Goal: Obtain resource: Obtain resource

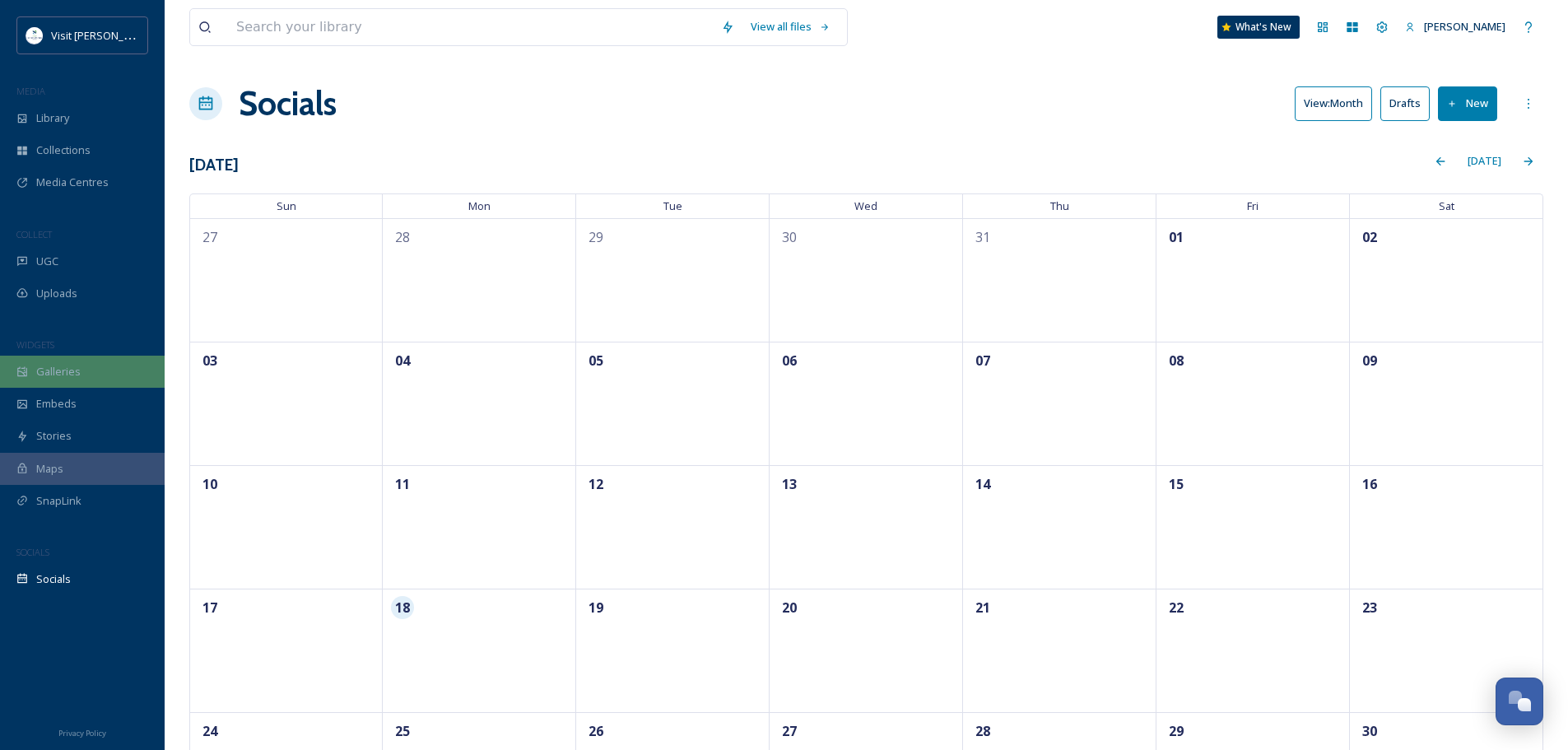
click at [61, 328] on span "Galleries" at bounding box center [58, 372] width 44 height 16
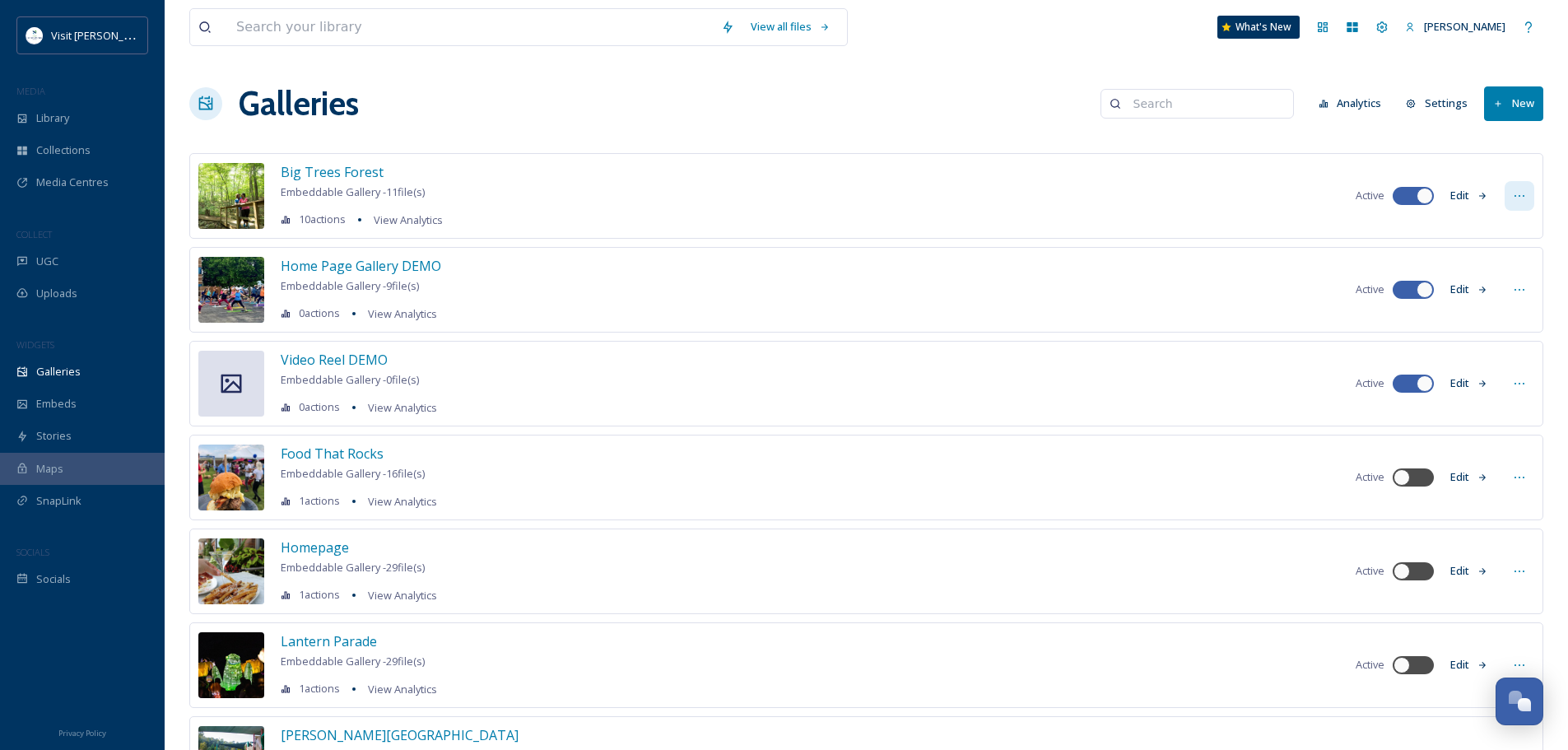
click at [1509, 192] on div at bounding box center [1520, 196] width 30 height 30
click at [1510, 290] on span "Embed Gallery" at bounding box center [1487, 296] width 72 height 16
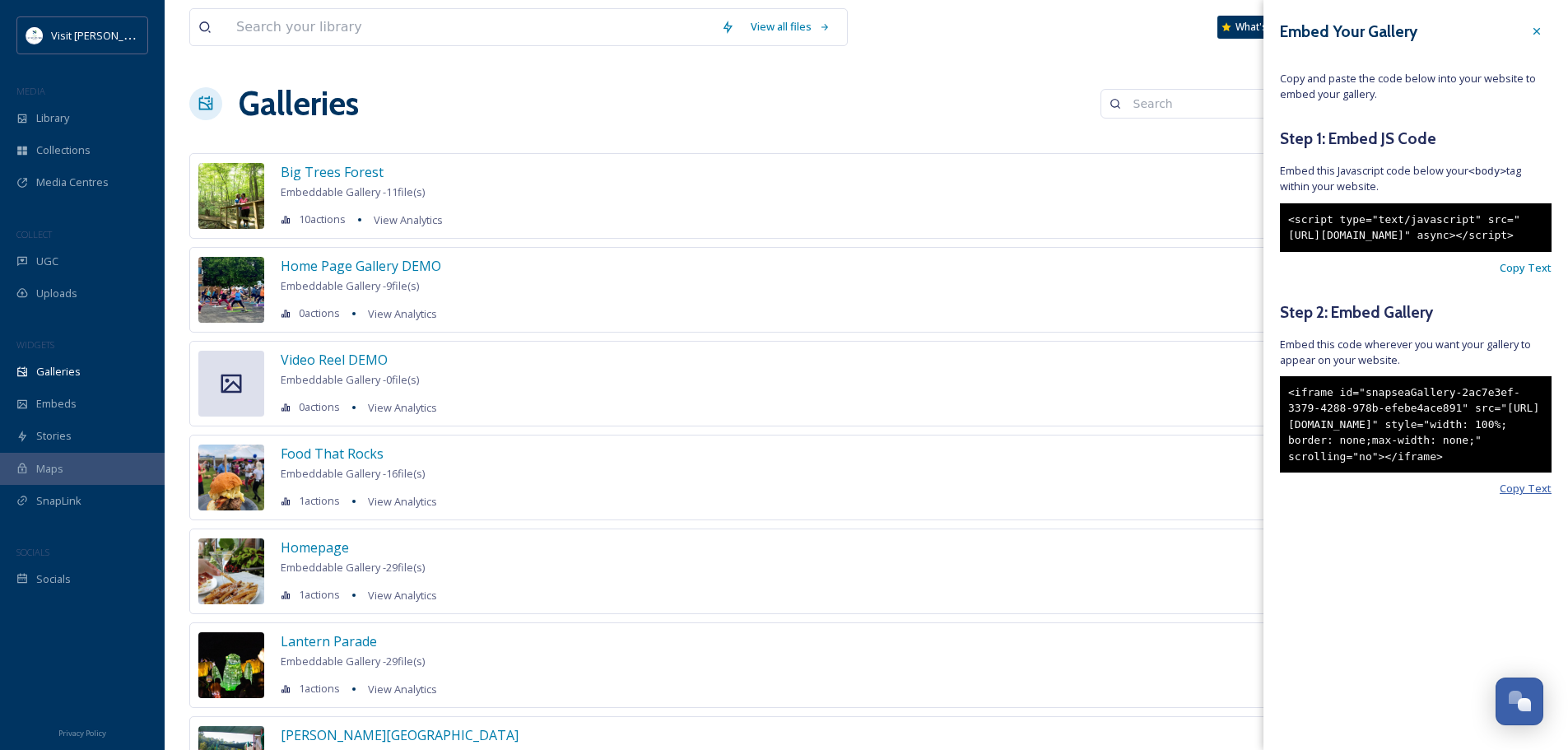
click at [1520, 328] on span "Copy Text" at bounding box center [1526, 488] width 52 height 16
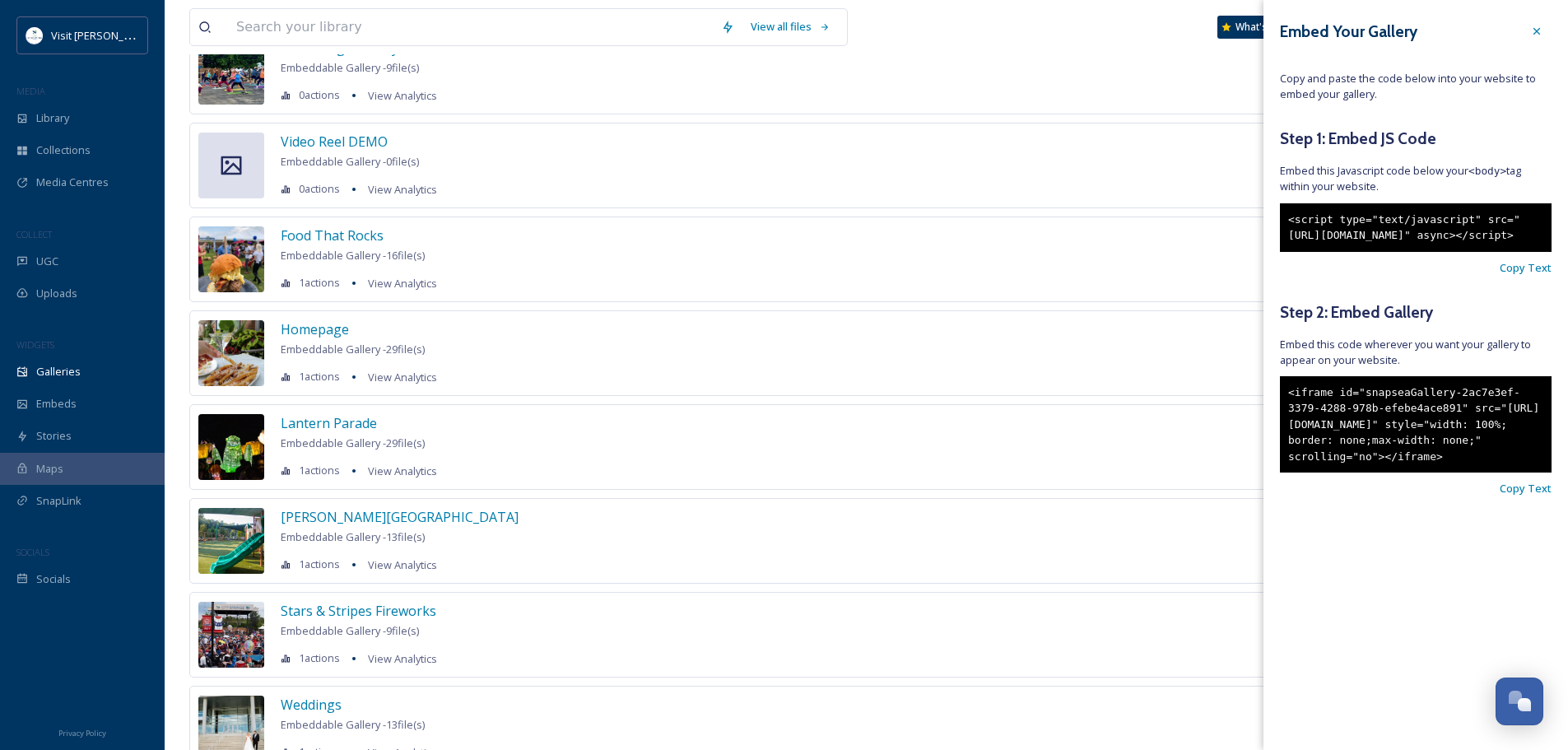
scroll to position [247, 0]
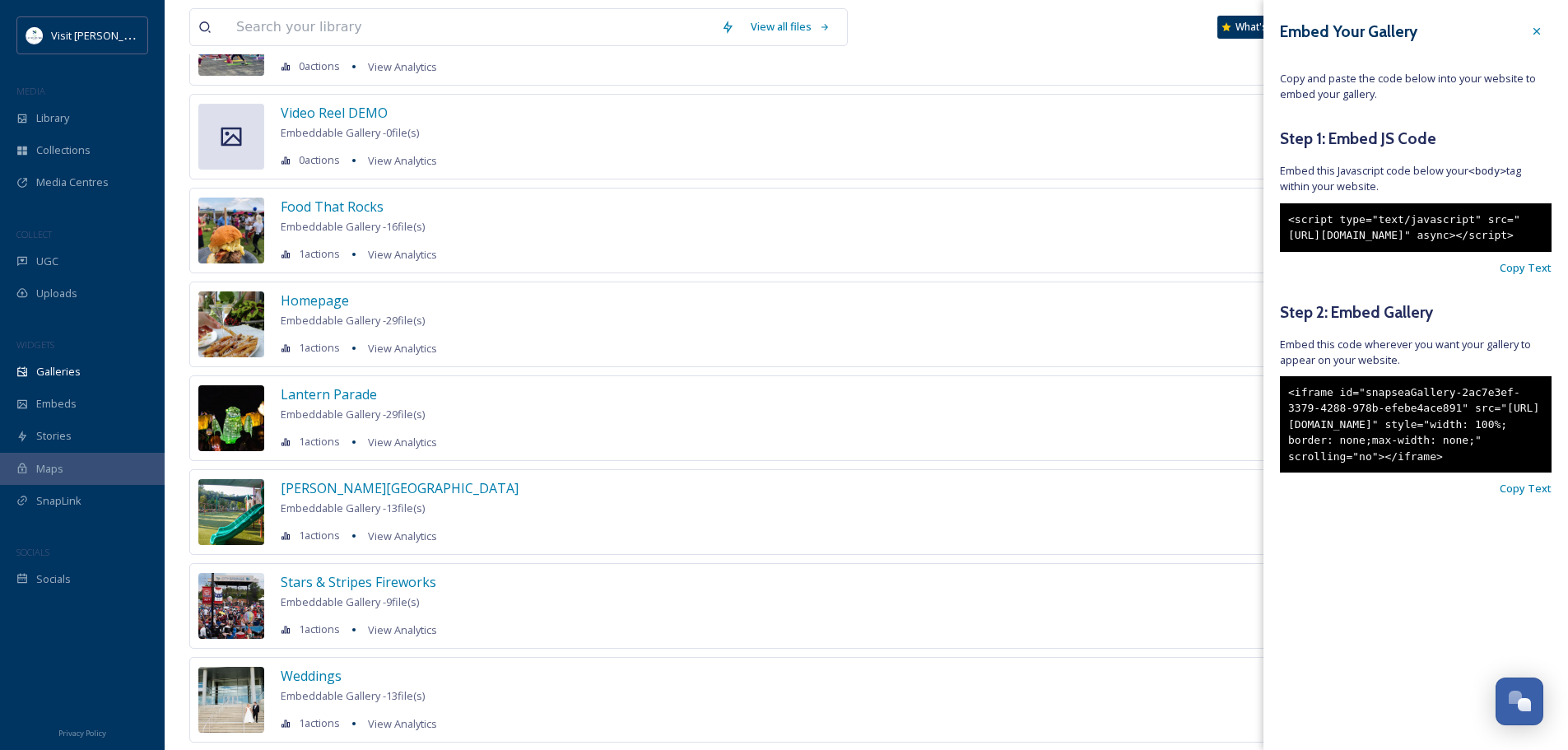
click at [1081, 328] on div "[PERSON_NAME] Falls Embeddable Gallery - 13 file(s) 1 actions View Analytics Ac…" at bounding box center [866, 512] width 1354 height 86
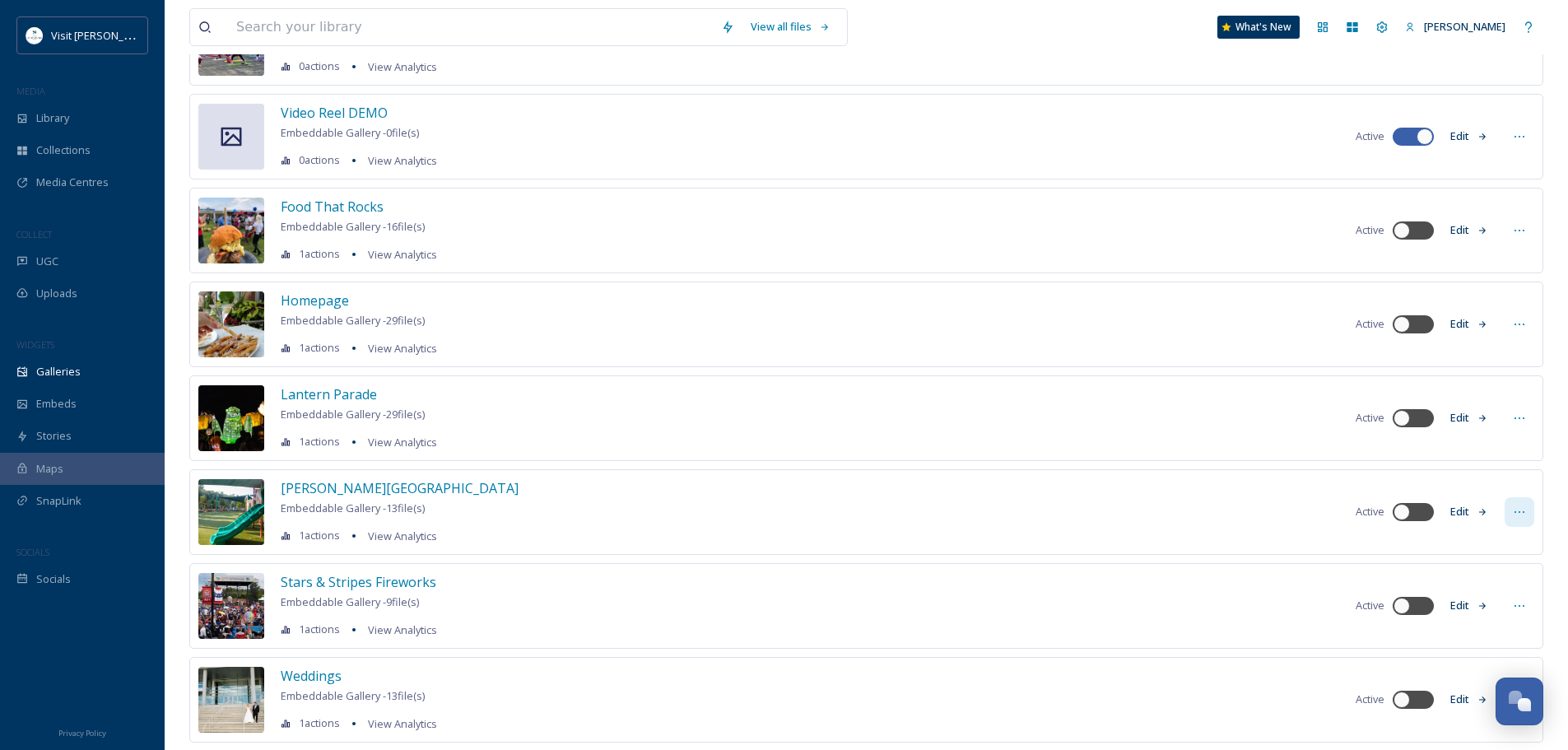
click at [1521, 328] on icon at bounding box center [1519, 511] width 13 height 13
click at [1417, 328] on div at bounding box center [1421, 512] width 8 height 8
checkbox input "true"
click at [1516, 328] on icon at bounding box center [1519, 511] width 13 height 13
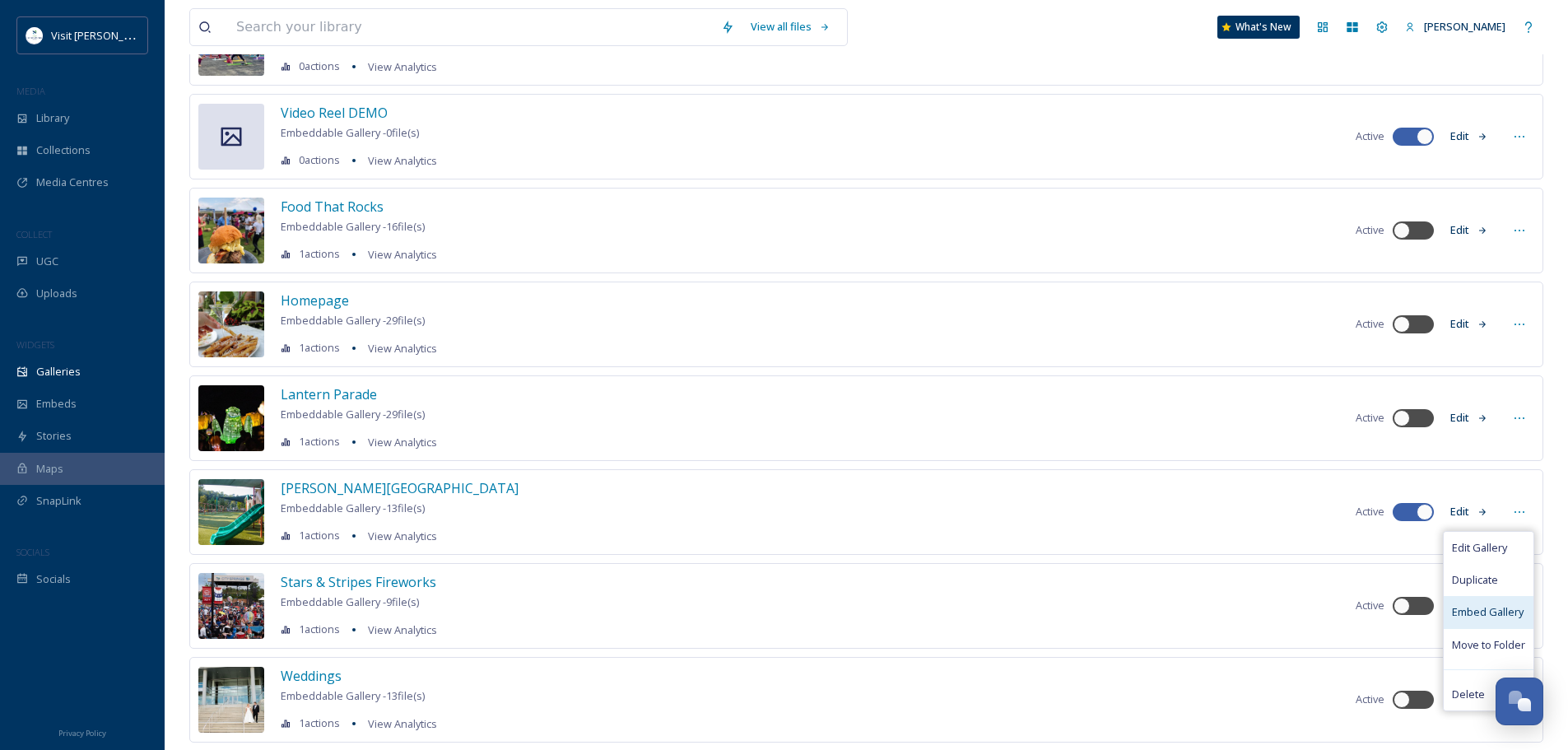
click at [1482, 328] on span "Embed Gallery" at bounding box center [1487, 612] width 72 height 16
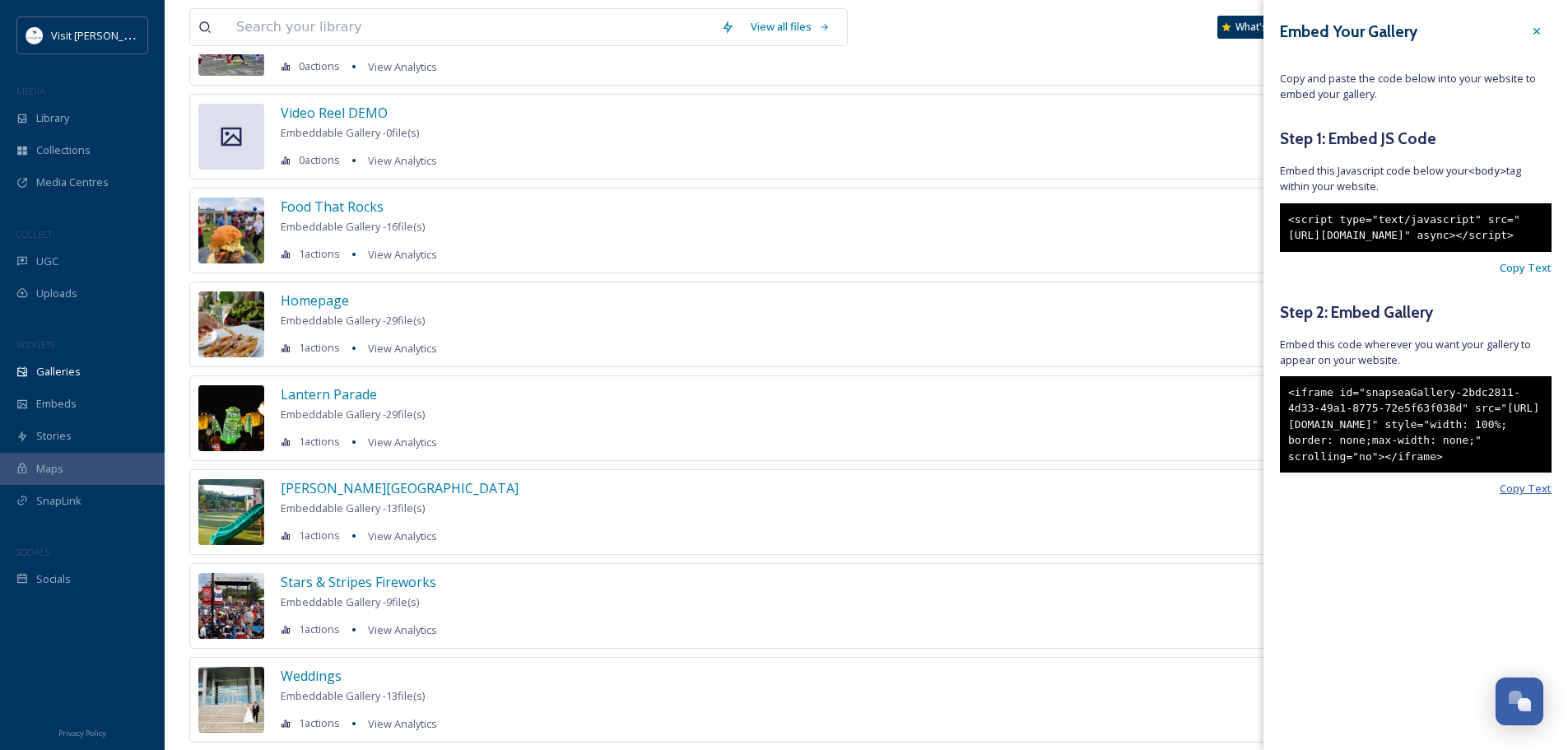
click at [1540, 328] on span "Copy Text" at bounding box center [1526, 488] width 52 height 16
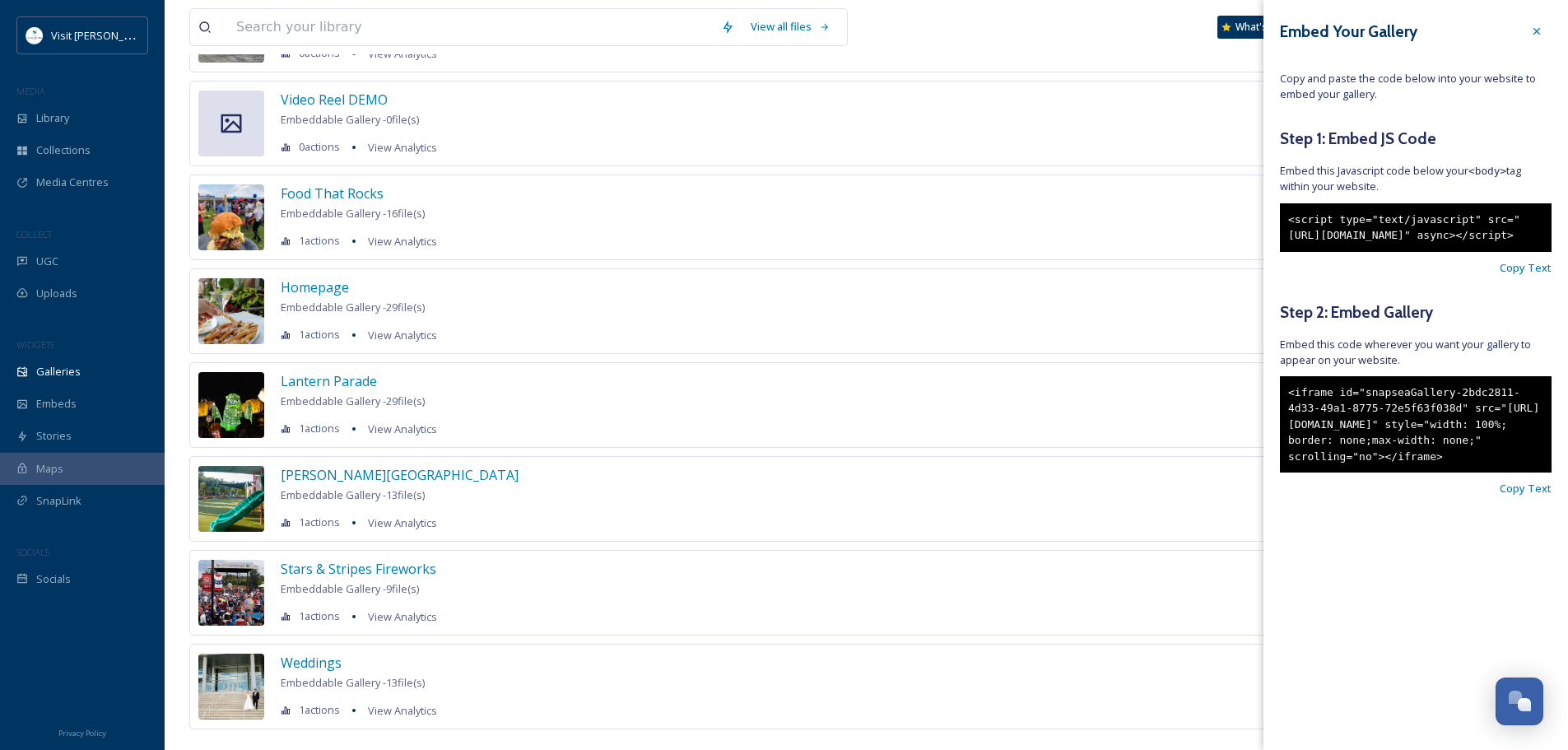
scroll to position [289, 0]
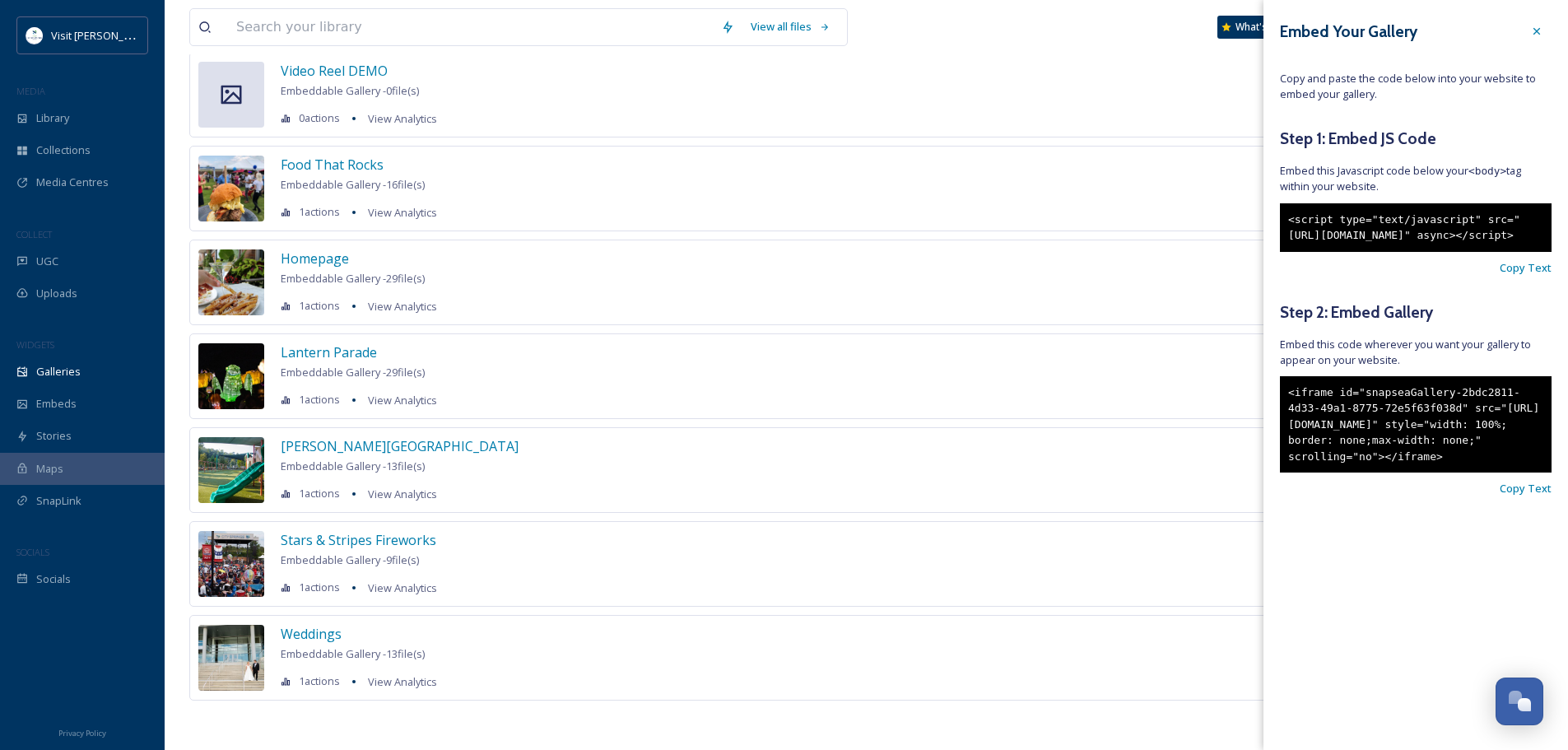
click at [1177, 328] on div "Lantern Parade Embeddable Gallery - 29 file(s) 1 actions View Analytics Active …" at bounding box center [866, 376] width 1354 height 86
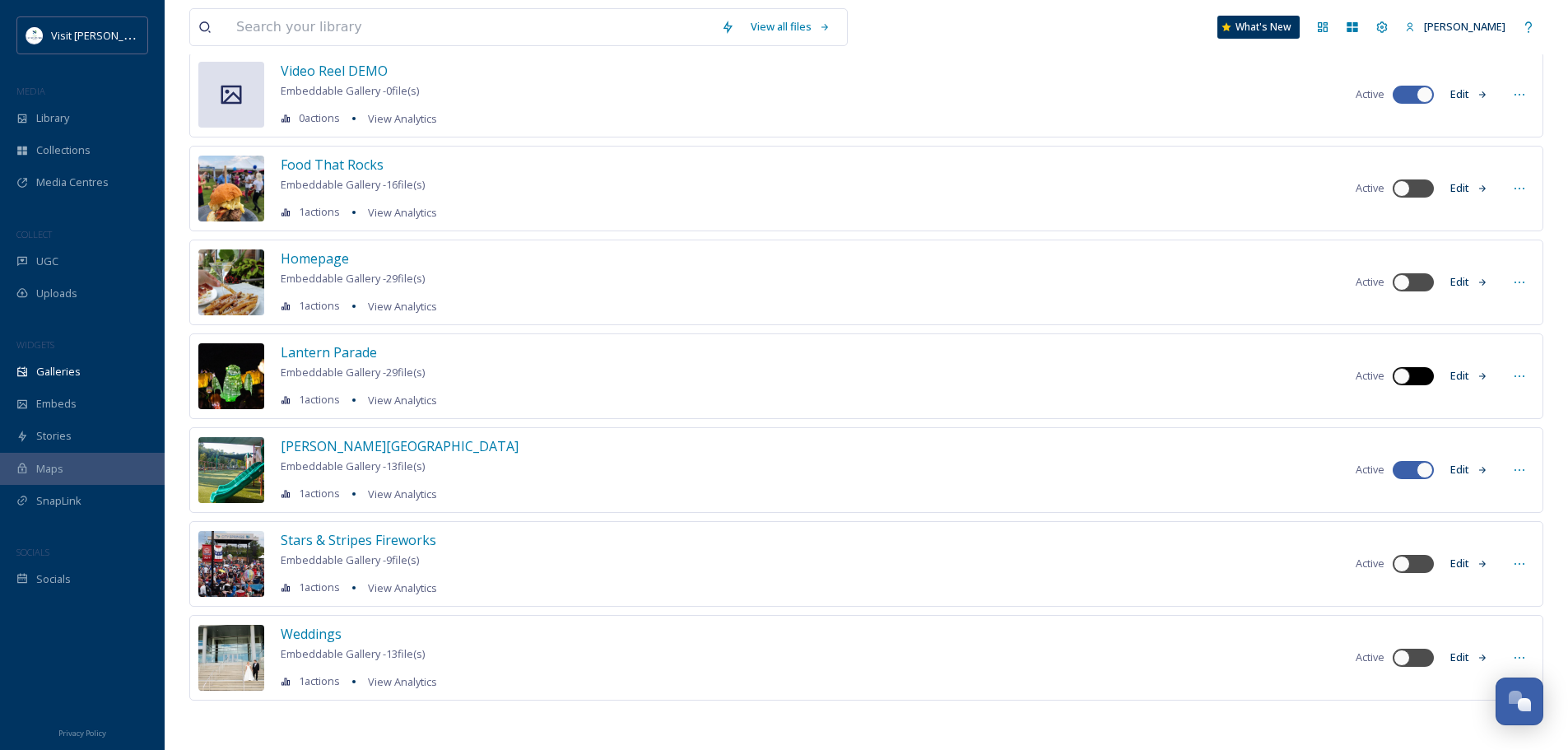
click at [1395, 328] on div at bounding box center [1402, 376] width 17 height 17
click at [1412, 328] on div at bounding box center [1413, 376] width 41 height 18
click at [1516, 328] on icon at bounding box center [1519, 375] width 13 height 13
click at [1412, 328] on div at bounding box center [1413, 376] width 41 height 18
checkbox input "true"
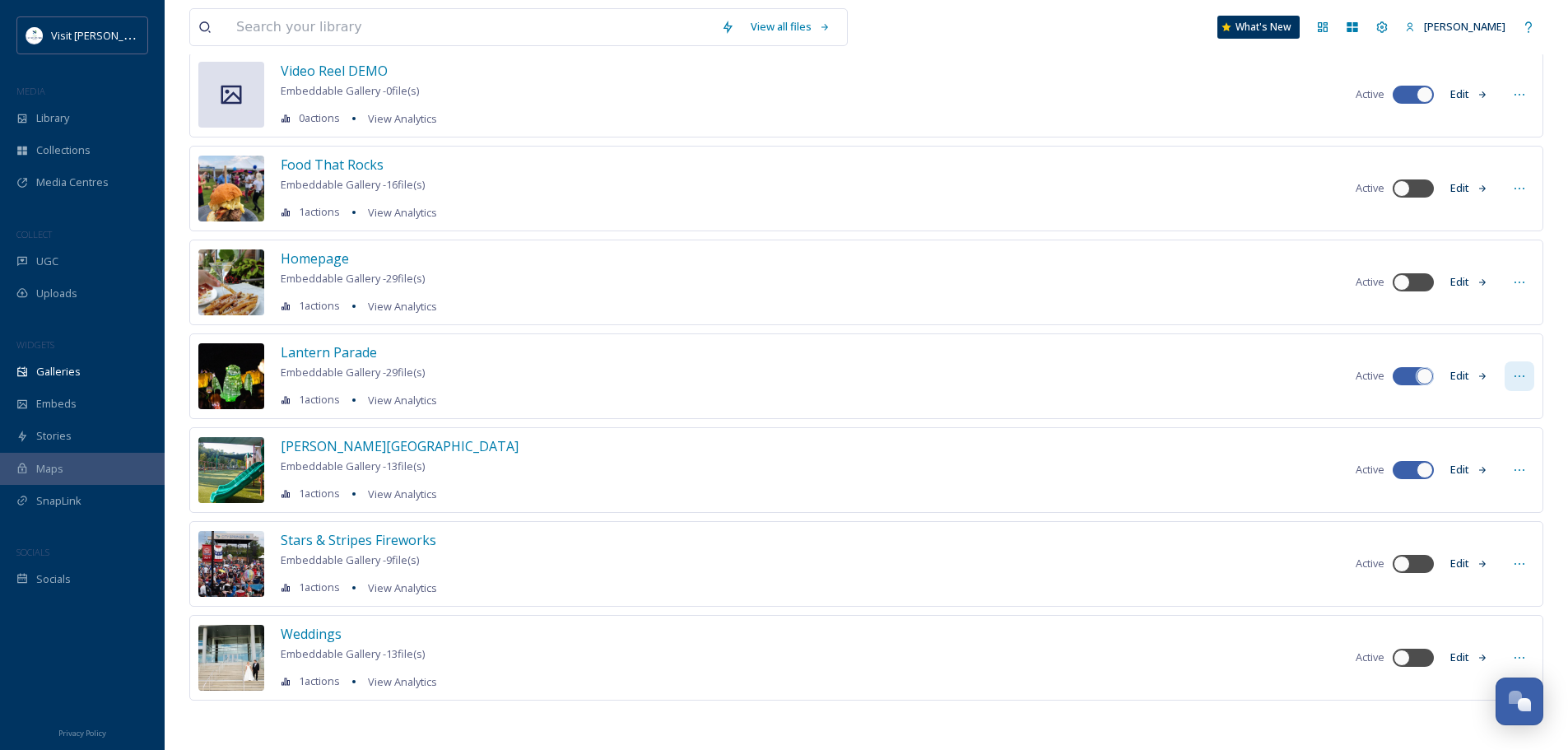
click at [1518, 328] on icon at bounding box center [1519, 375] width 13 height 13
click at [1501, 328] on span "Embed Gallery" at bounding box center [1487, 476] width 72 height 16
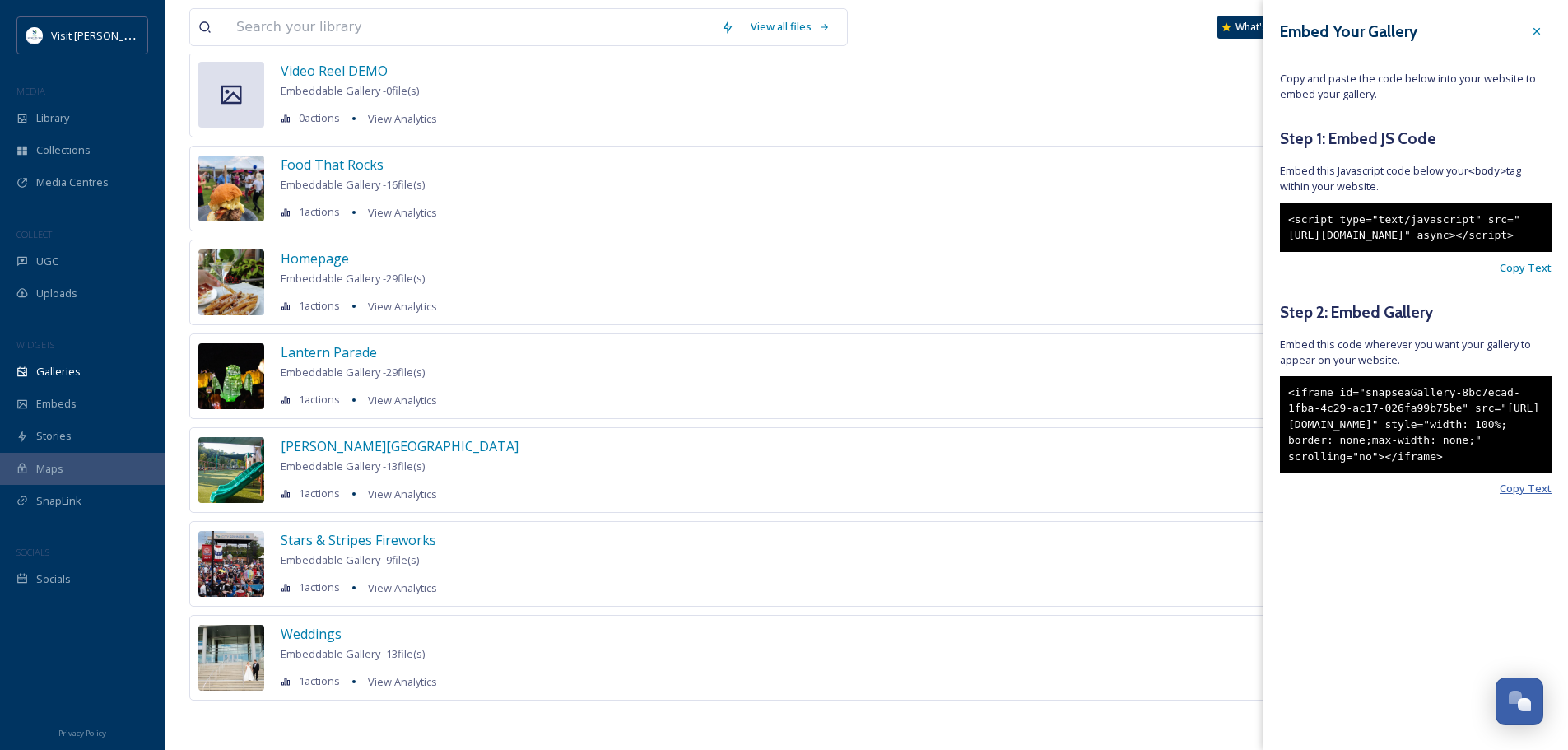
click at [1511, 328] on span "Copy Text" at bounding box center [1526, 488] width 52 height 16
click at [916, 328] on div "Lantern Parade Embeddable Gallery - 29 file(s) 1 actions View Analytics Active …" at bounding box center [866, 376] width 1354 height 86
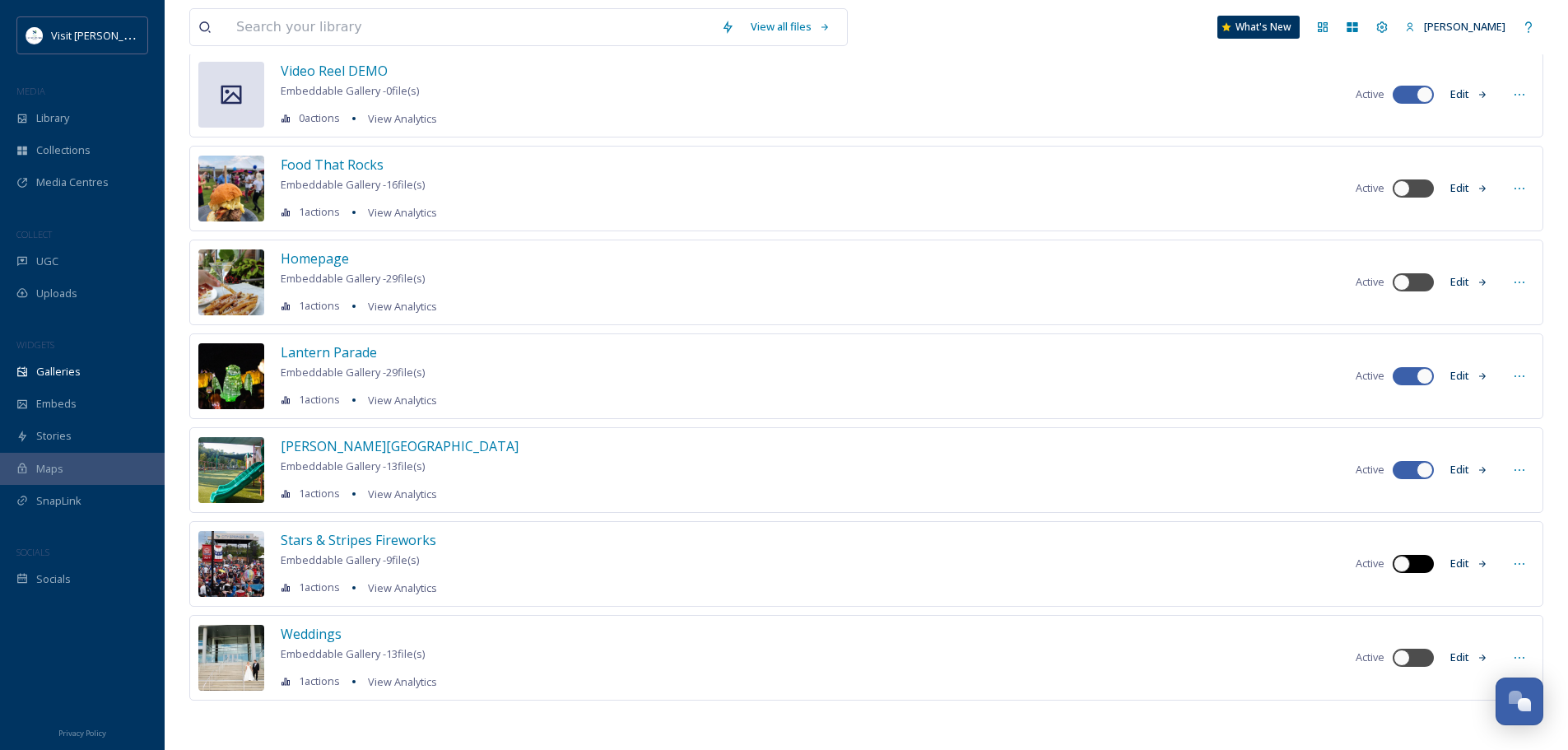
click at [1422, 328] on div at bounding box center [1421, 564] width 8 height 8
checkbox input "true"
click at [1515, 328] on icon at bounding box center [1519, 563] width 13 height 13
click at [1483, 328] on span "Embed Gallery" at bounding box center [1487, 664] width 72 height 16
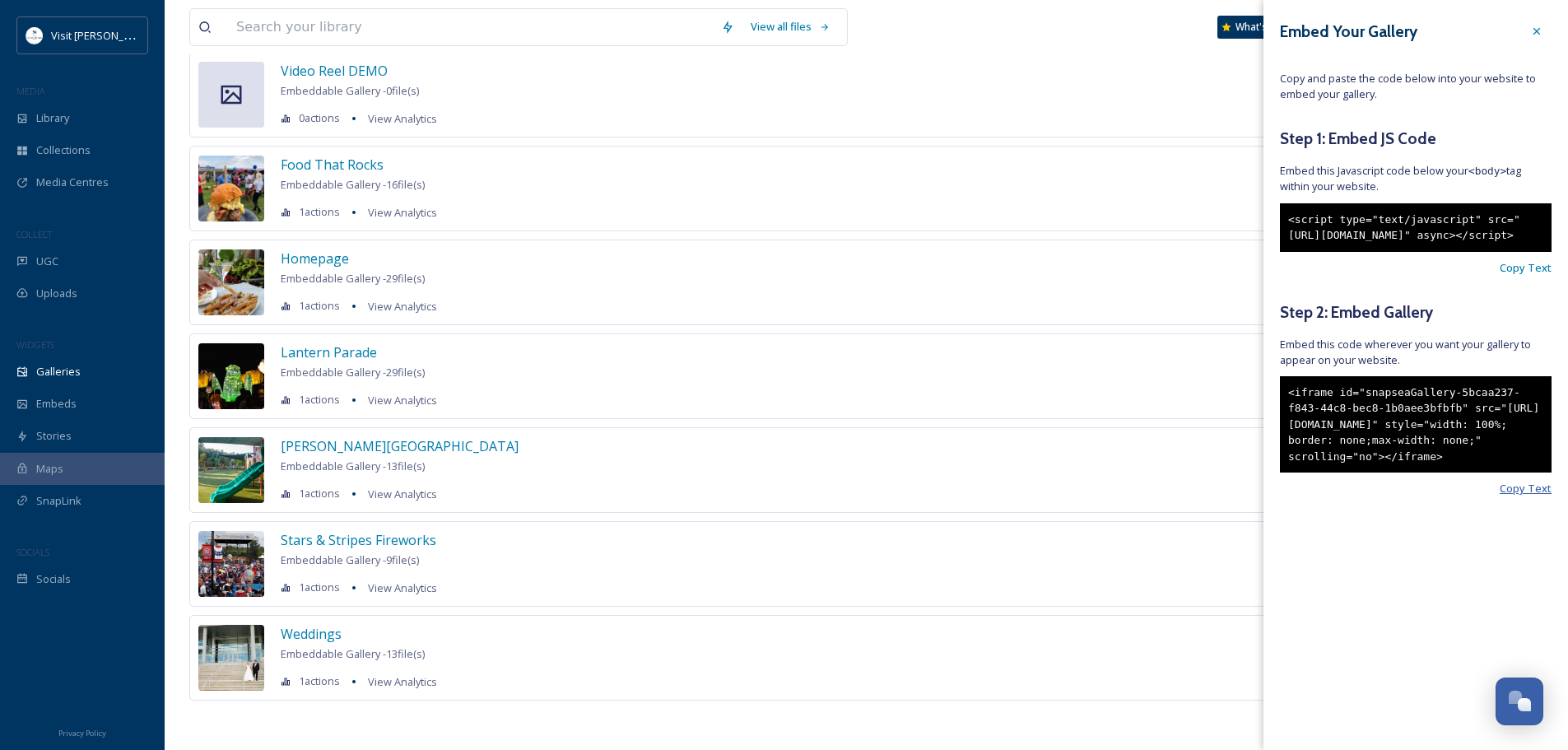
click at [1539, 328] on span "Copy Text" at bounding box center [1526, 488] width 52 height 16
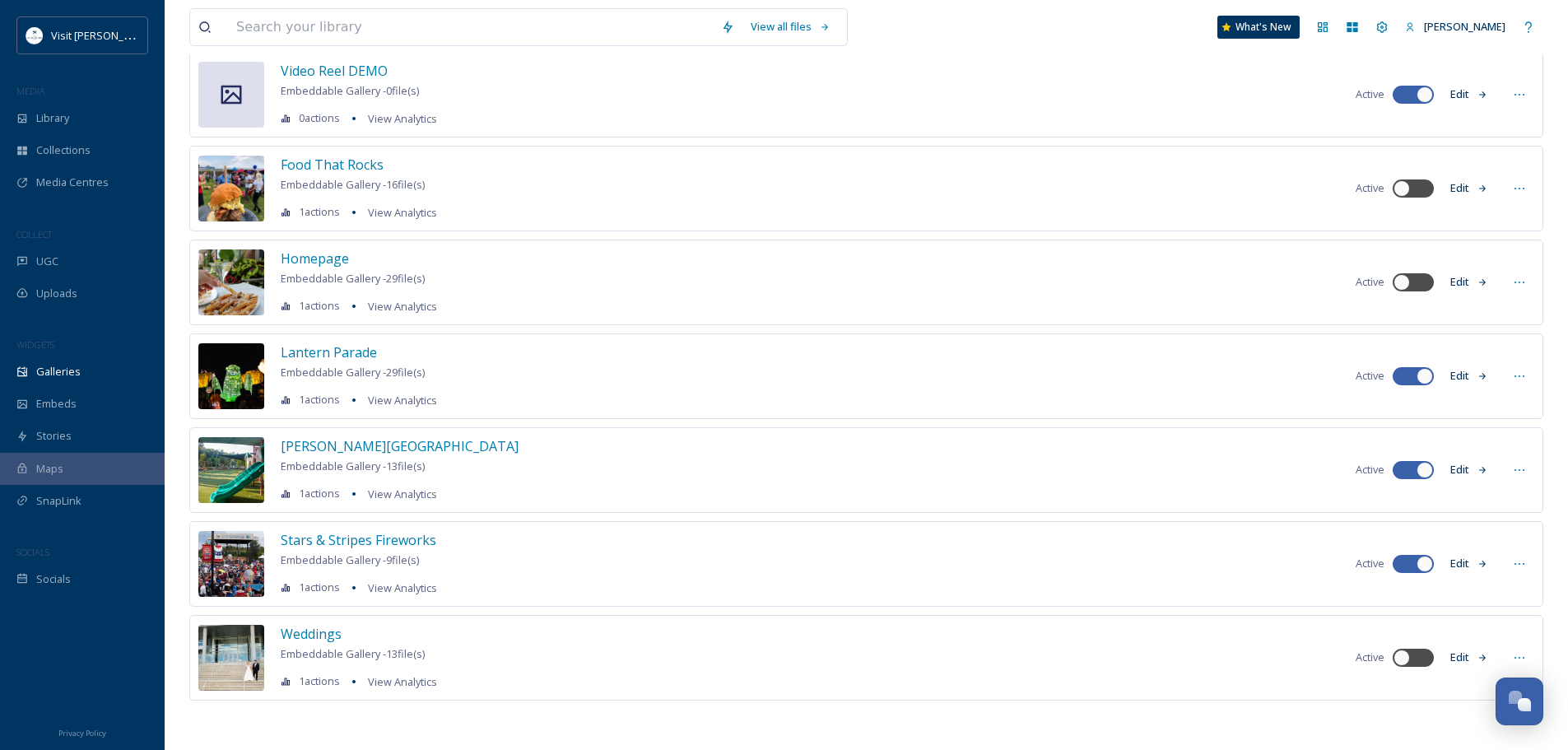
click at [803, 328] on div "Stars & Stripes Fireworks Embeddable Gallery - 9 file(s) 1 actions View Analyti…" at bounding box center [866, 563] width 1354 height 86
click at [1543, 328] on div "View all files What's New [PERSON_NAME] Galleries Analytics Settings New Big Tr…" at bounding box center [866, 229] width 1404 height 1038
click at [1418, 328] on div at bounding box center [1413, 657] width 41 height 18
checkbox input "true"
click at [1522, 328] on icon at bounding box center [1519, 657] width 13 height 13
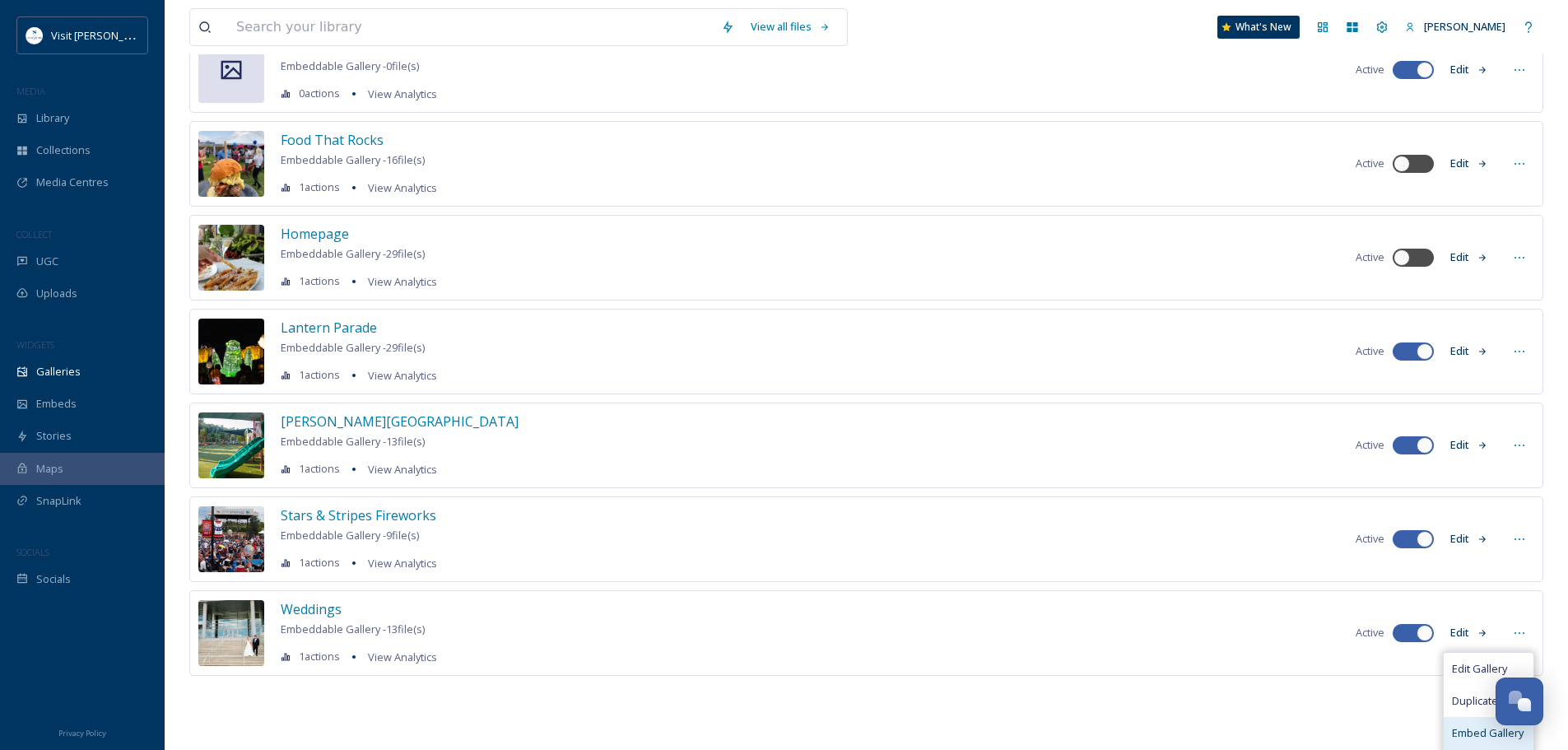
click at [1466, 328] on span "Embed Gallery" at bounding box center [1487, 733] width 72 height 16
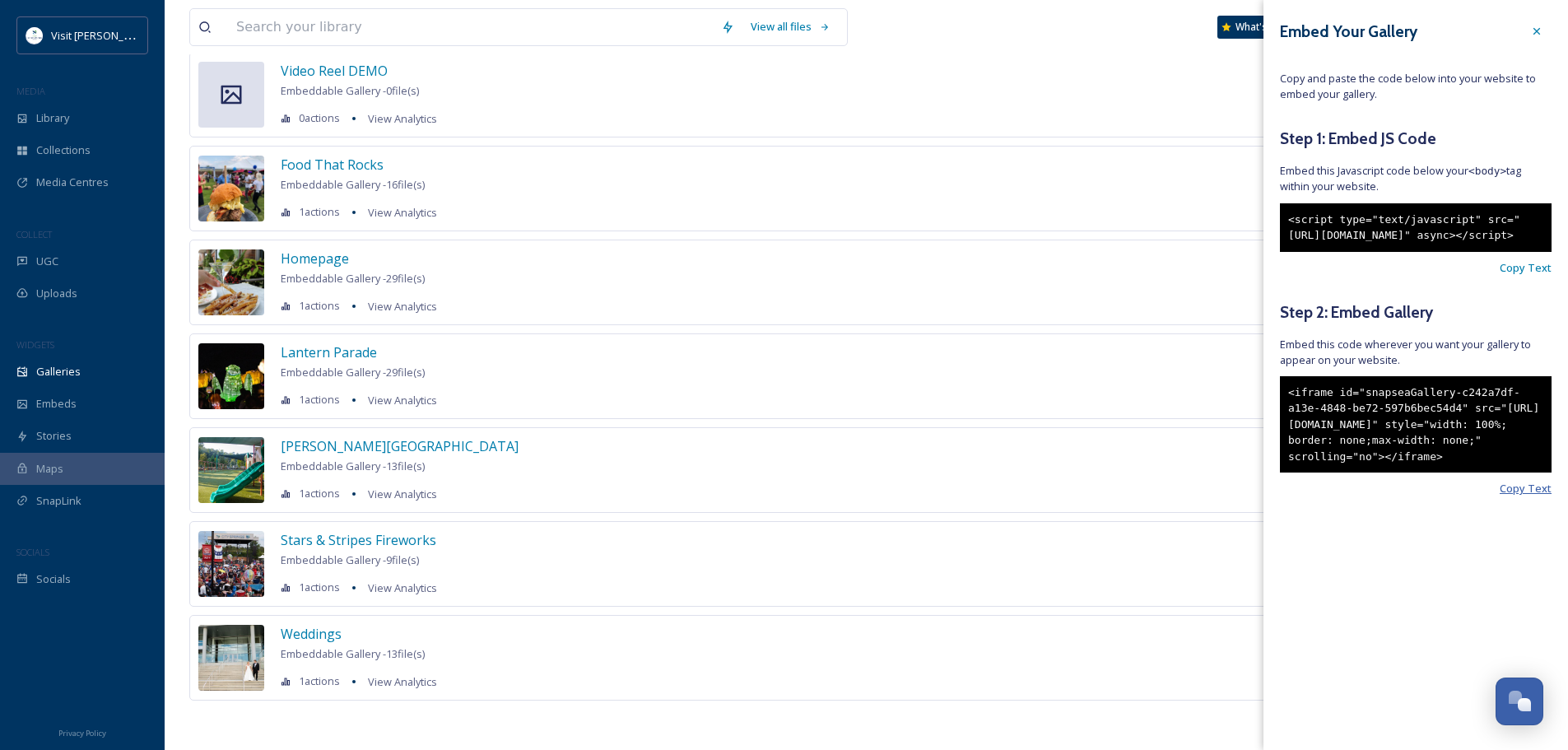
click at [1512, 328] on span "Copy Text" at bounding box center [1526, 488] width 52 height 16
click at [1160, 328] on div "[PERSON_NAME] Falls Embeddable Gallery - 13 file(s) 1 actions View Analytics Ac…" at bounding box center [866, 469] width 1354 height 86
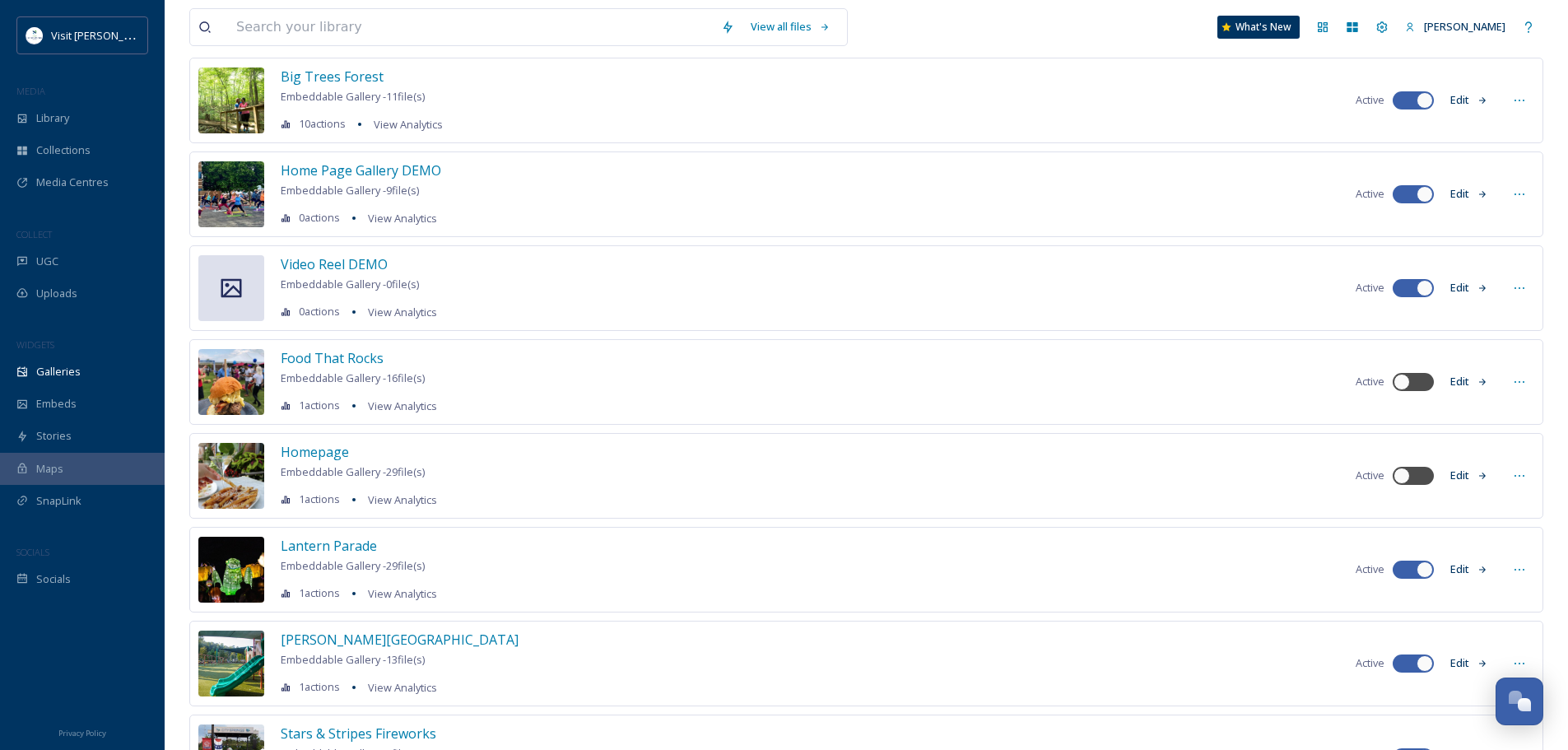
scroll to position [124, 0]
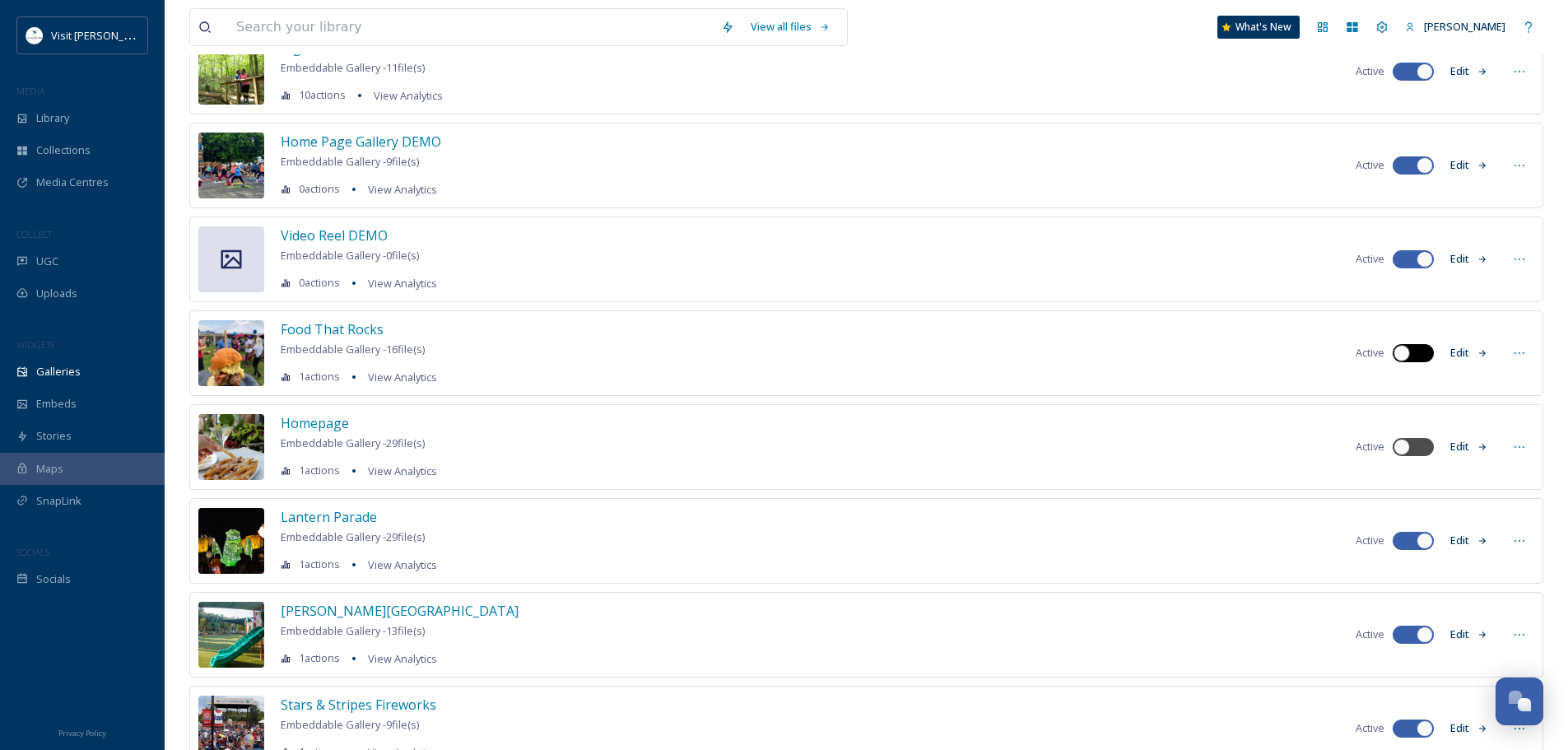
click at [1405, 328] on div at bounding box center [1402, 352] width 17 height 17
checkbox input "true"
click at [1525, 328] on icon at bounding box center [1519, 352] width 13 height 13
click at [1485, 328] on span "Embed Gallery" at bounding box center [1487, 453] width 72 height 16
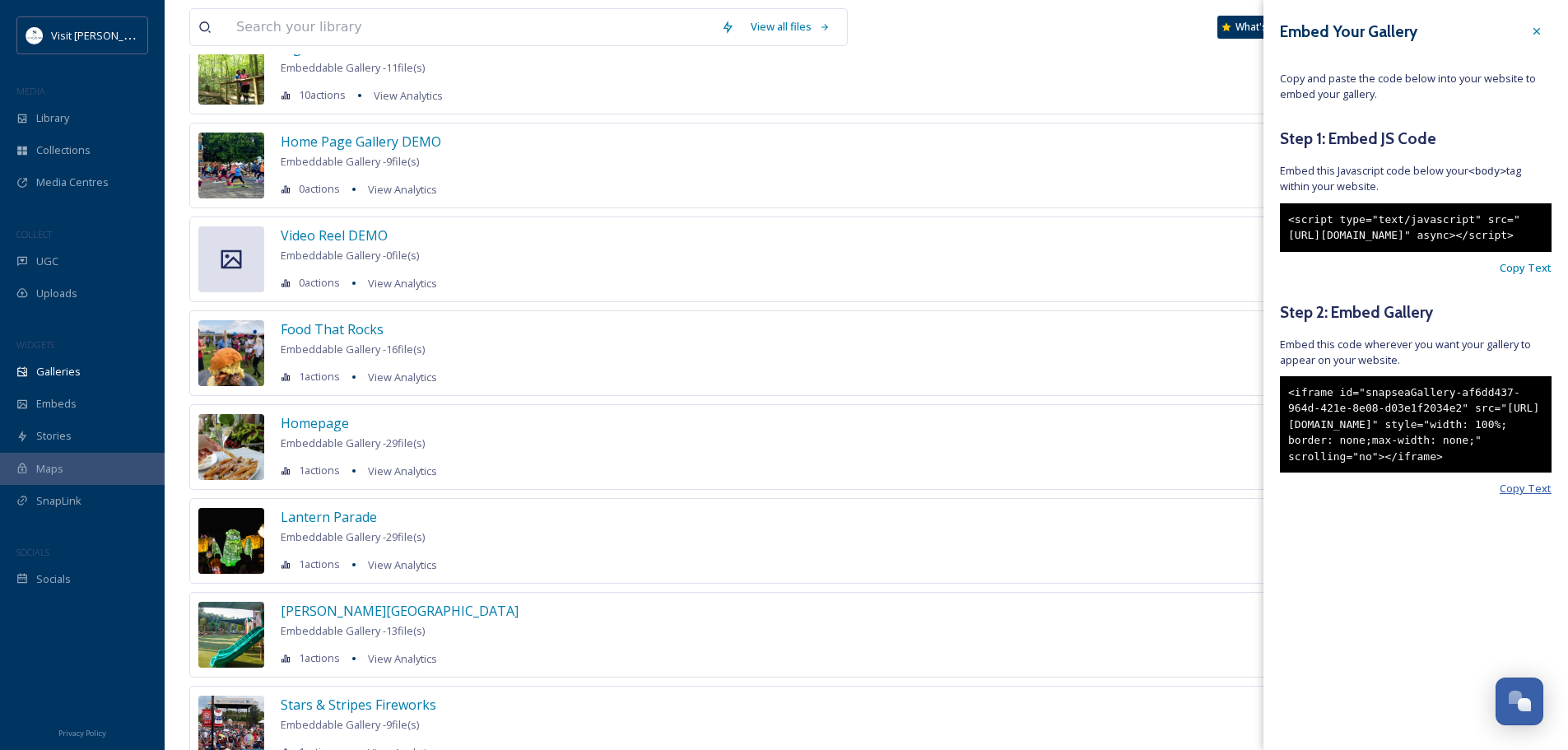
click at [1521, 328] on span "Copy Text" at bounding box center [1526, 488] width 52 height 16
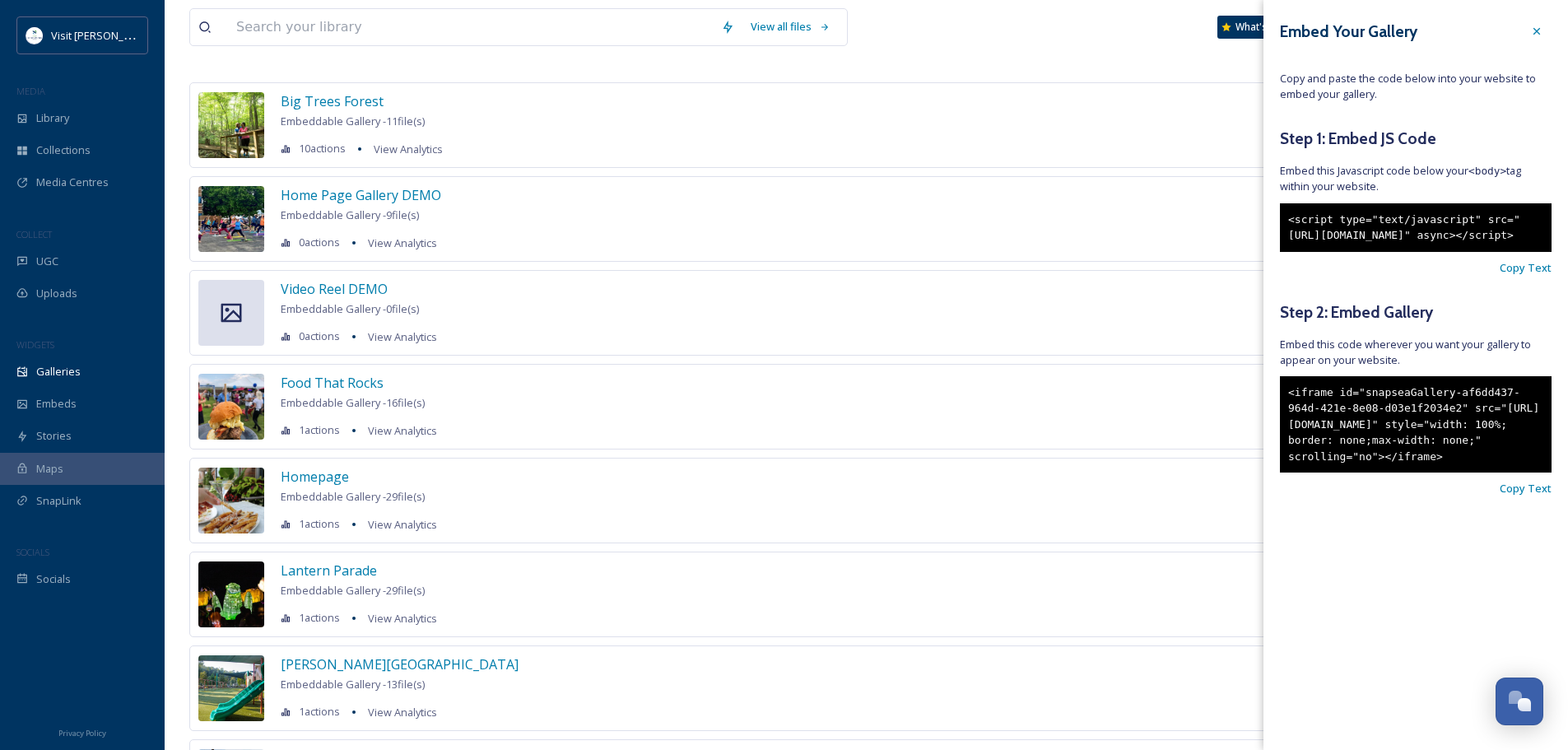
scroll to position [42, 0]
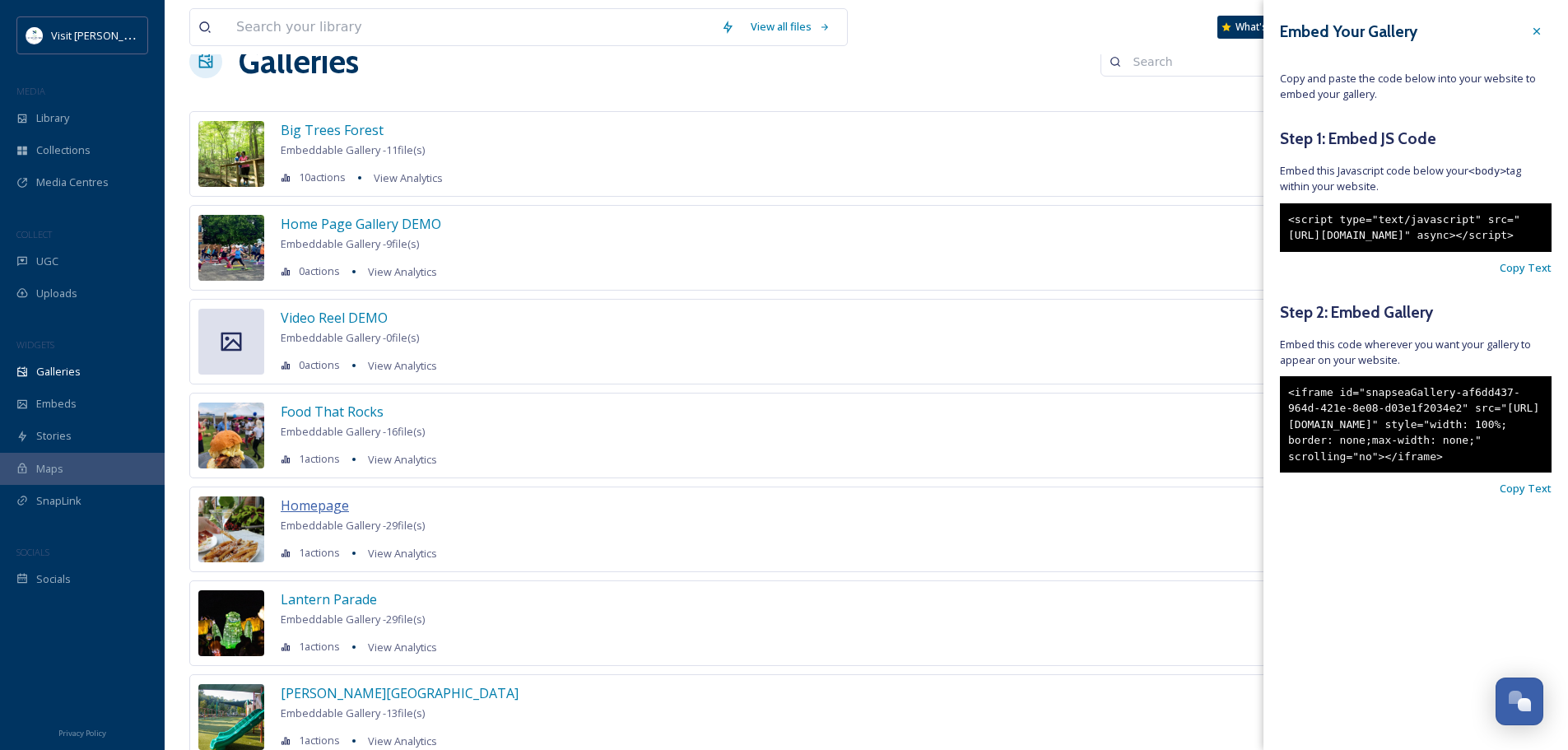
click at [318, 328] on div "Homepage Embeddable Gallery - 29 file(s) 1 actions View Analytics" at bounding box center [358, 529] width 157 height 68
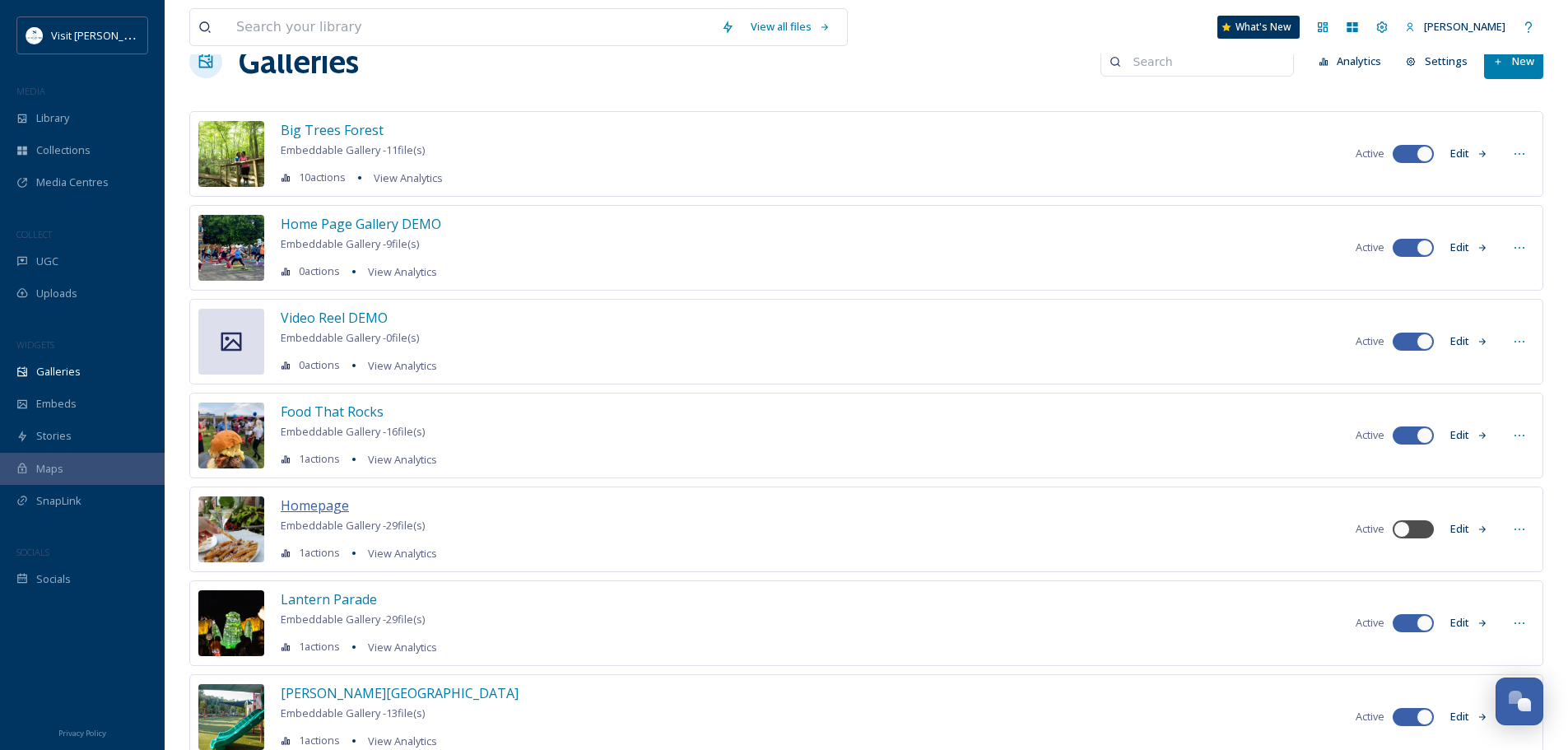
click at [310, 328] on span "Homepage" at bounding box center [314, 505] width 68 height 18
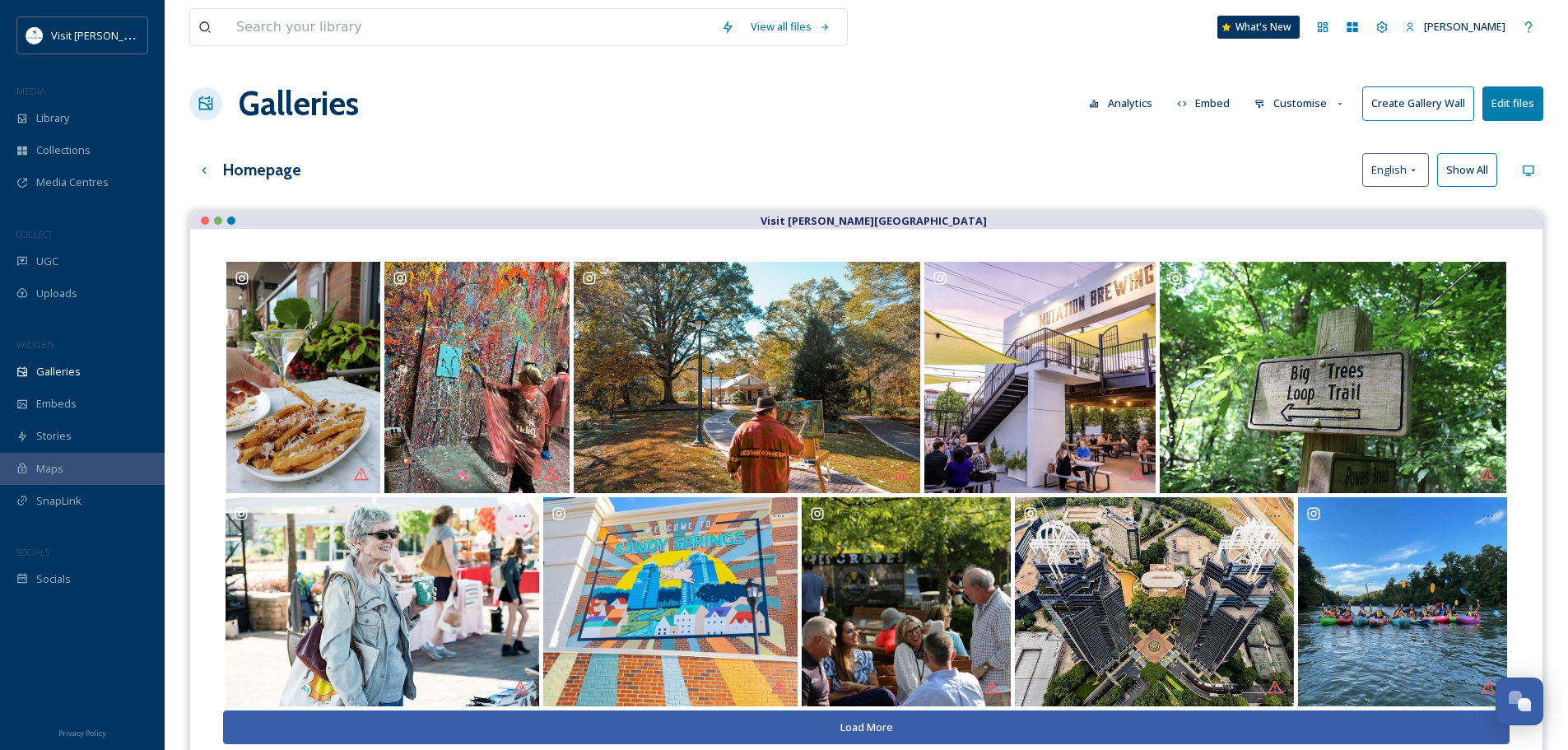
click at [1192, 109] on button "Embed" at bounding box center [1204, 103] width 70 height 32
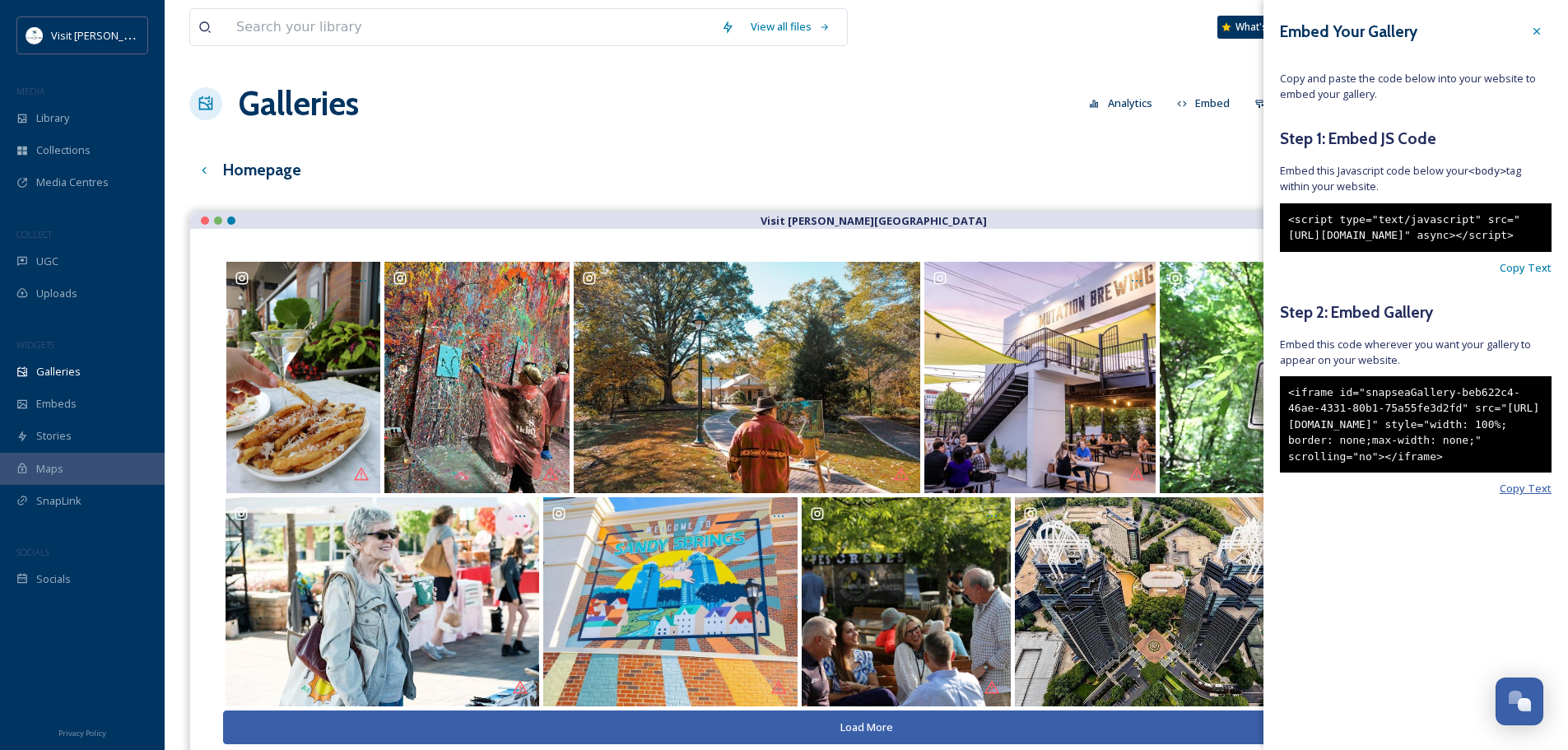
click at [1529, 328] on span "Copy Text" at bounding box center [1526, 488] width 52 height 16
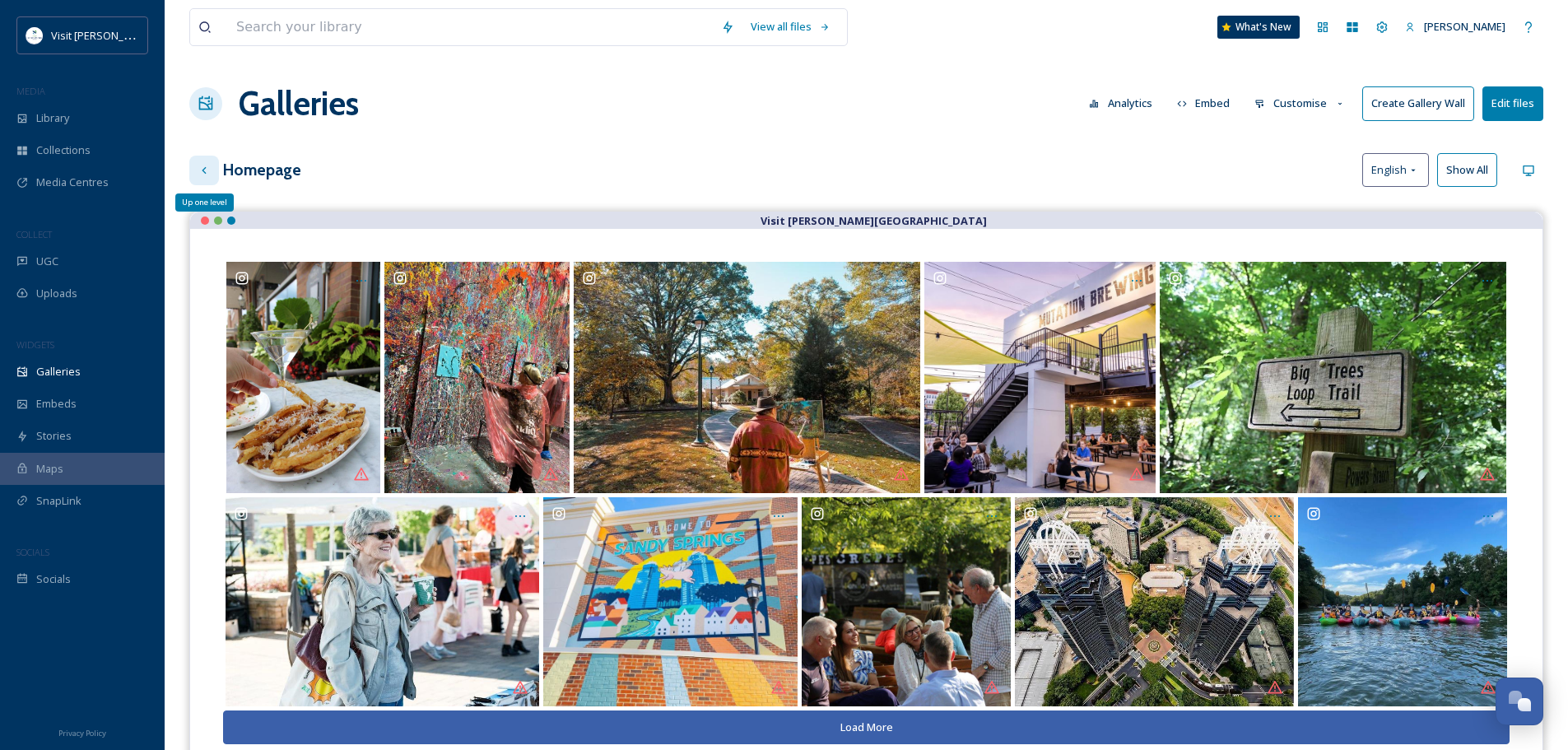
click at [198, 167] on icon at bounding box center [204, 169] width 13 height 13
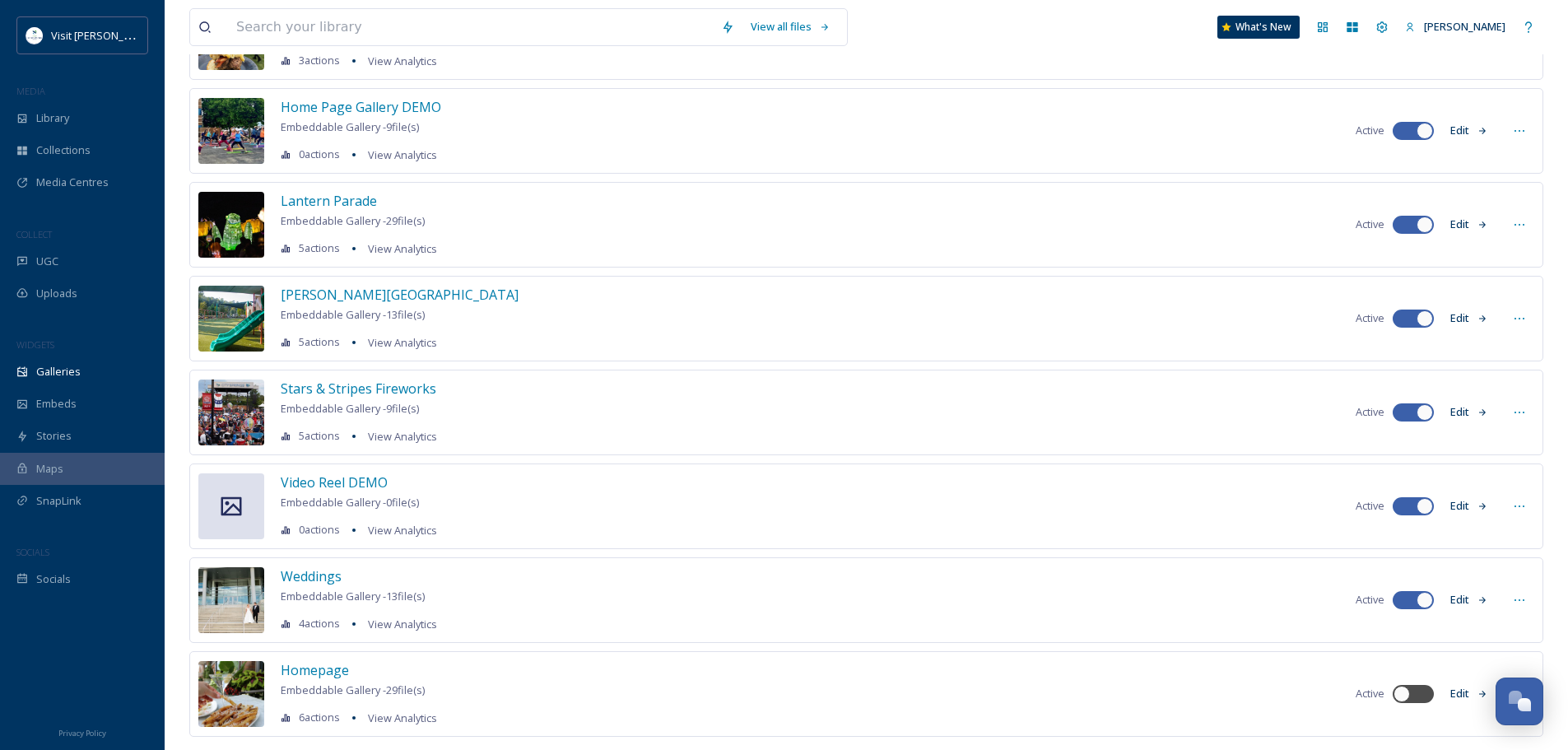
scroll to position [289, 0]
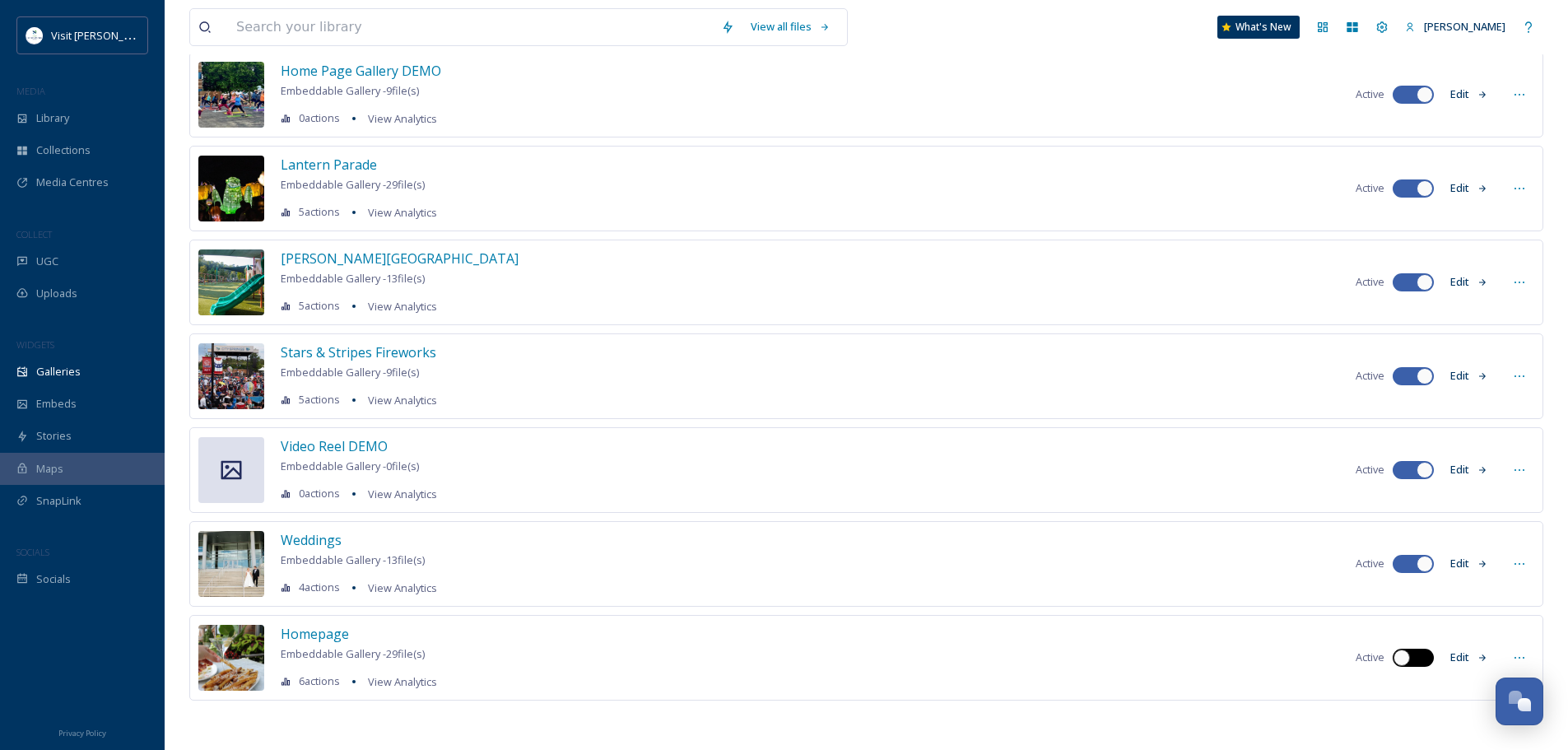
click at [1406, 328] on div at bounding box center [1402, 657] width 17 height 17
checkbox input "true"
